Goal: Transaction & Acquisition: Purchase product/service

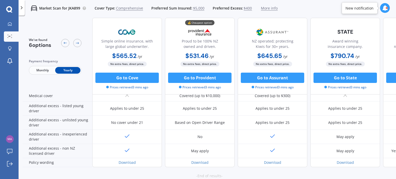
scroll to position [262, 0]
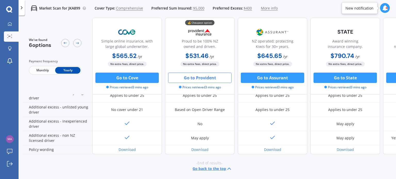
click at [192, 76] on button "Go to Provident" at bounding box center [199, 78] width 63 height 10
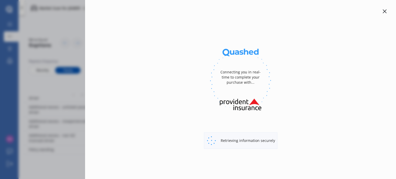
select select "full"
select select "[STREET_ADDRESS]"
select select "KIA"
select select "[DATE]"
select select "NO"
